Goal: Task Accomplishment & Management: Use online tool/utility

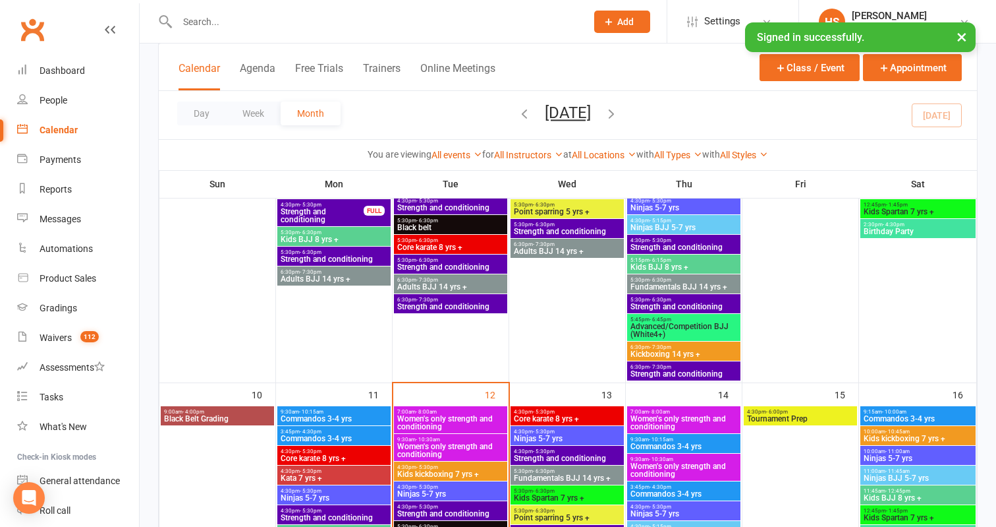
scroll to position [512, 0]
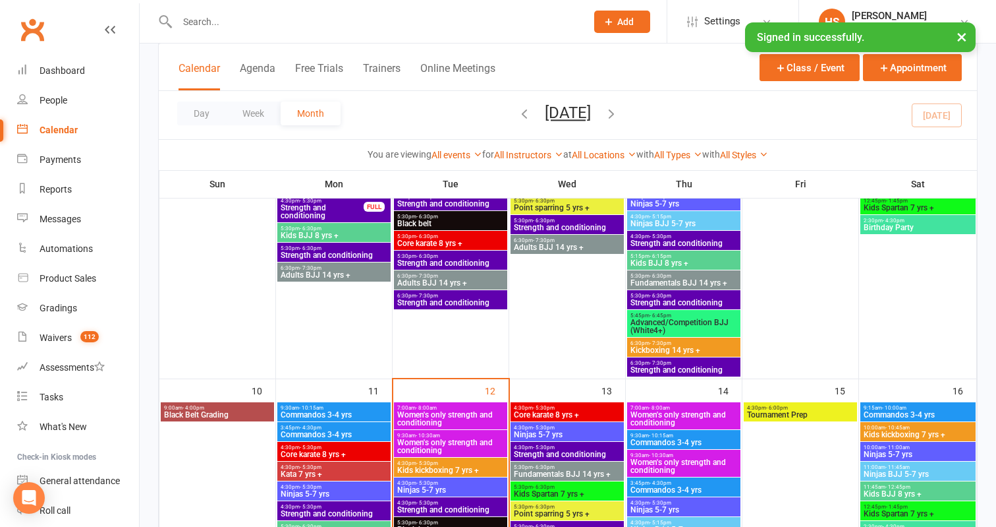
click at [412, 442] on span "Women's only strength and conditioning" at bounding box center [451, 446] width 108 height 16
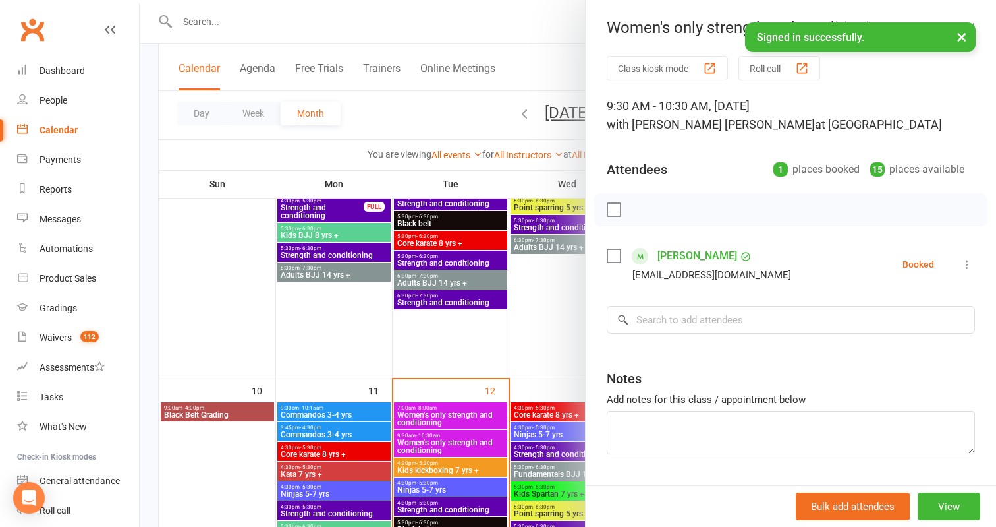
click at [774, 70] on button "Roll call" at bounding box center [780, 68] width 82 height 24
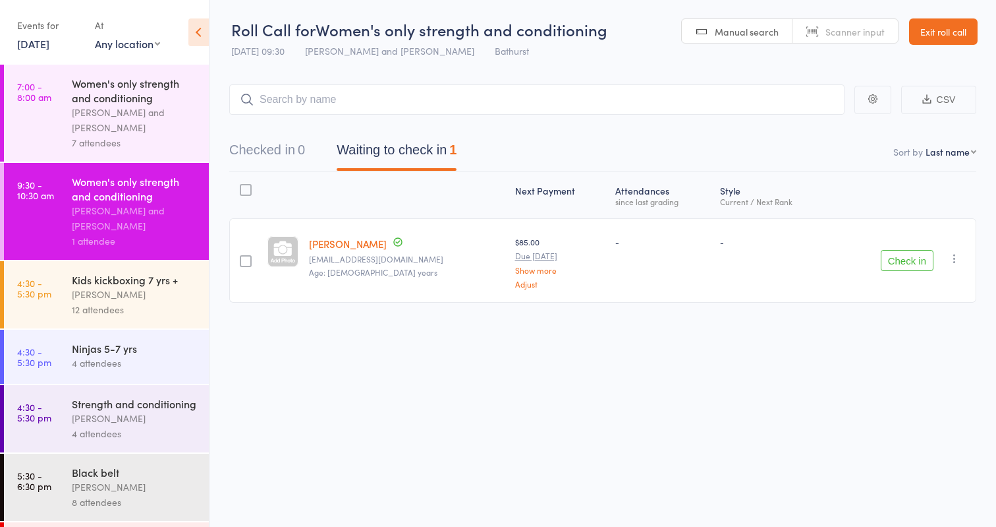
click at [903, 265] on button "Check in" at bounding box center [907, 260] width 53 height 21
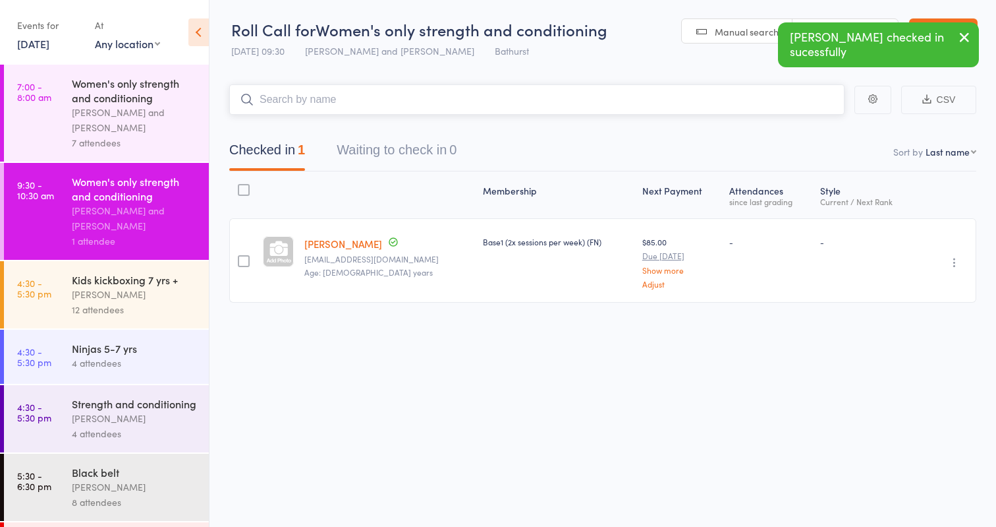
click at [353, 101] on input "search" at bounding box center [537, 99] width 616 height 30
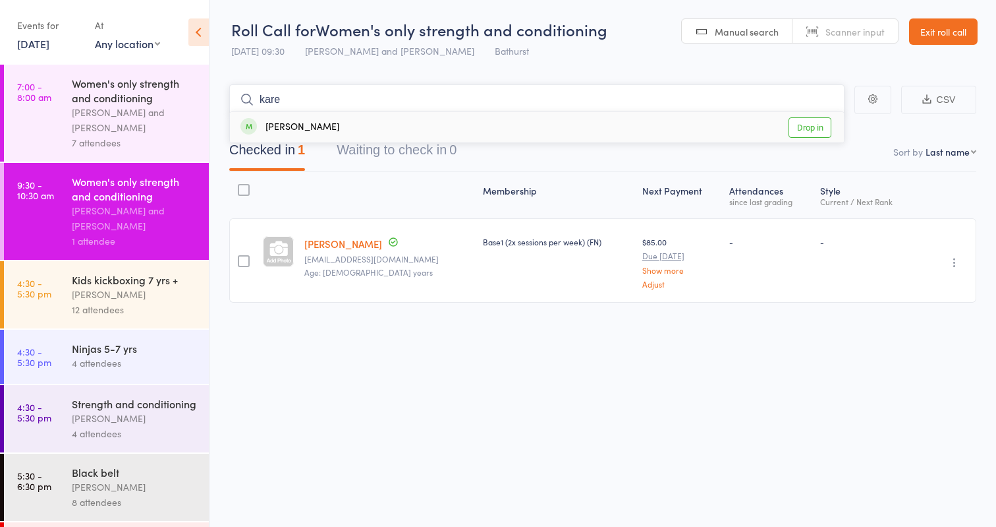
type input "kare"
click at [805, 124] on link "Drop in" at bounding box center [810, 127] width 43 height 20
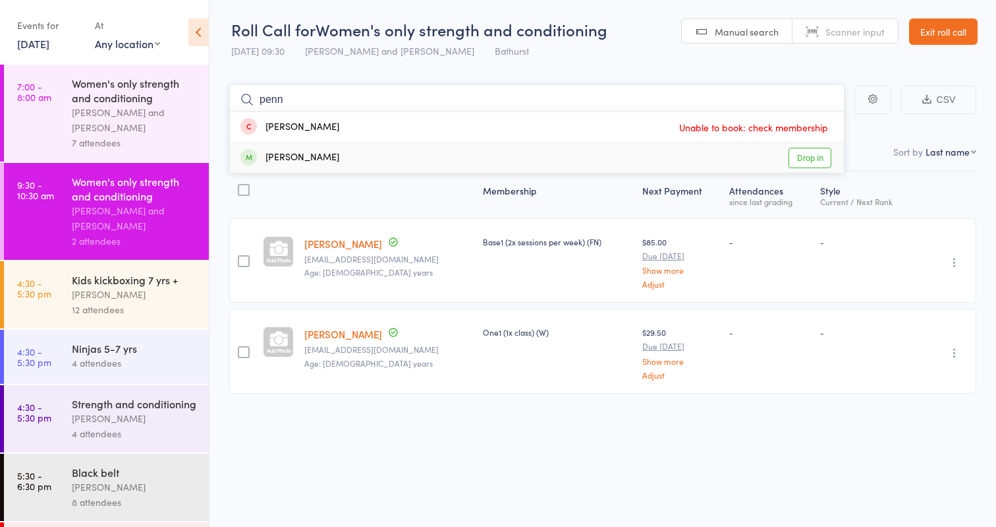
type input "penn"
click at [808, 155] on link "Drop in" at bounding box center [810, 158] width 43 height 20
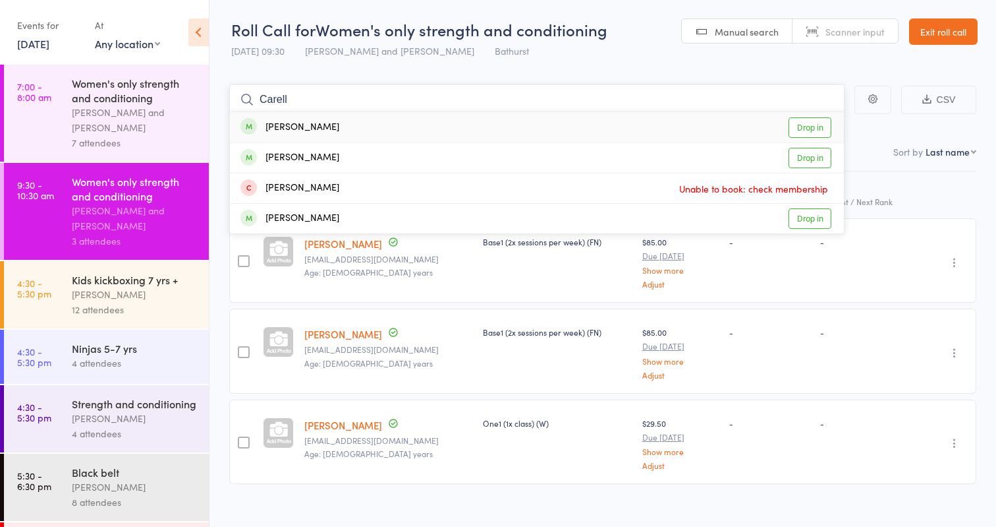
type input "Carell"
drag, startPoint x: 286, startPoint y: 92, endPoint x: 817, endPoint y: 130, distance: 532.0
click at [817, 130] on link "Drop in" at bounding box center [810, 127] width 43 height 20
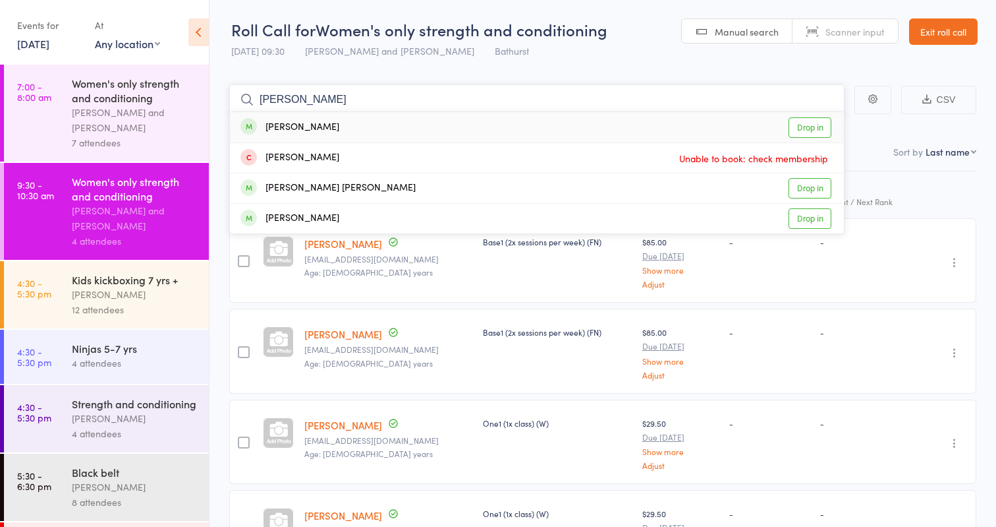
type input "Kristy"
drag, startPoint x: 817, startPoint y: 130, endPoint x: 800, endPoint y: 128, distance: 16.7
click at [800, 128] on link "Drop in" at bounding box center [810, 127] width 43 height 20
